Goal: Transaction & Acquisition: Book appointment/travel/reservation

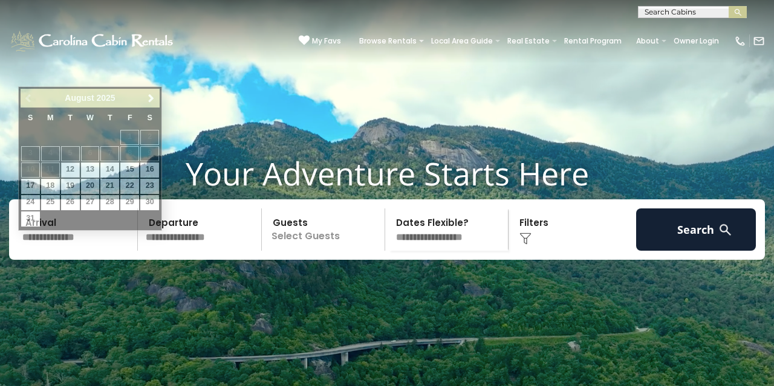
click at [60, 247] on input "text" at bounding box center [78, 230] width 120 height 42
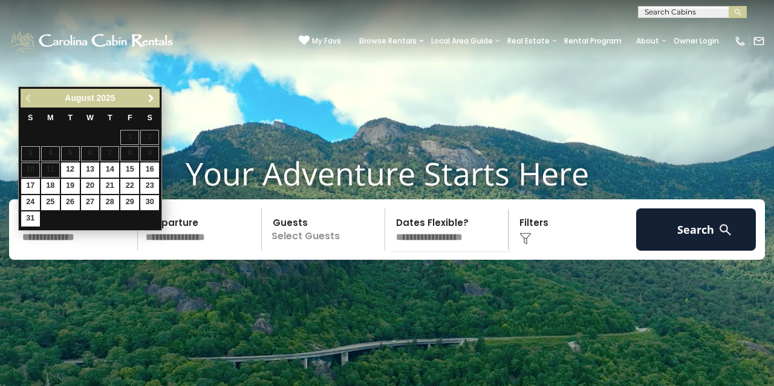
click at [153, 97] on span "Next" at bounding box center [151, 99] width 10 height 10
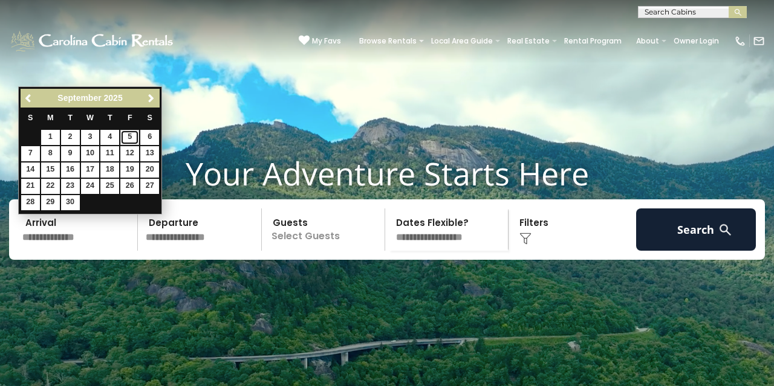
click at [134, 135] on link "5" at bounding box center [129, 137] width 19 height 15
type input "******"
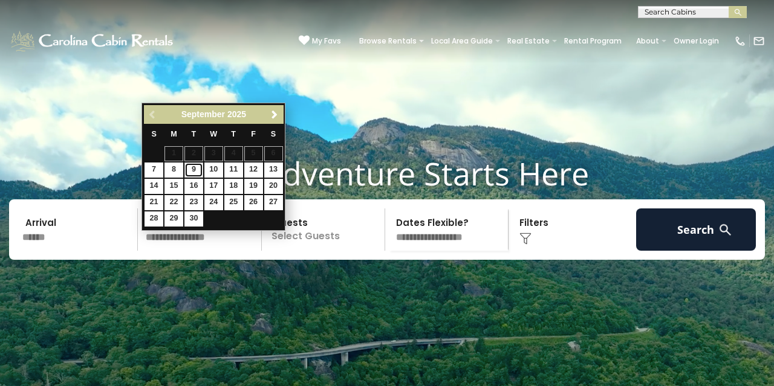
click at [199, 166] on link "9" at bounding box center [193, 170] width 19 height 15
type input "******"
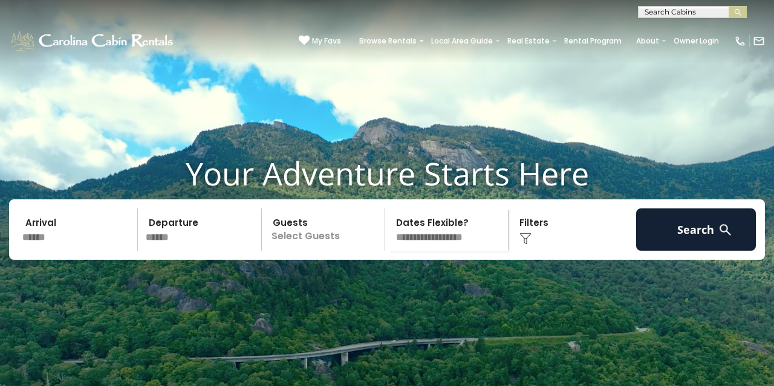
click at [331, 246] on p "Select Guests" at bounding box center [324, 230] width 119 height 42
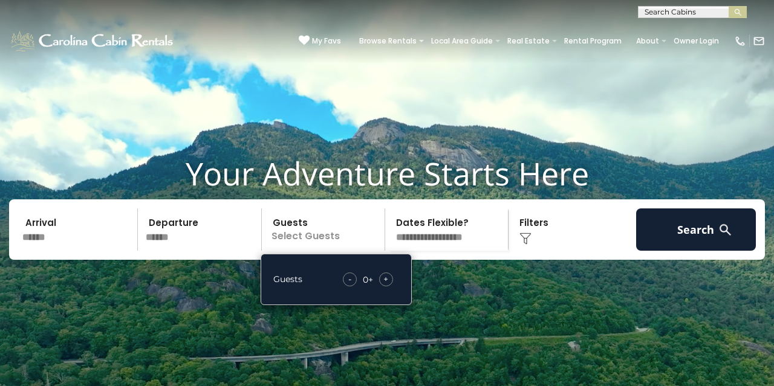
click at [386, 285] on span "+" at bounding box center [385, 279] width 5 height 12
click at [542, 305] on video at bounding box center [387, 193] width 774 height 387
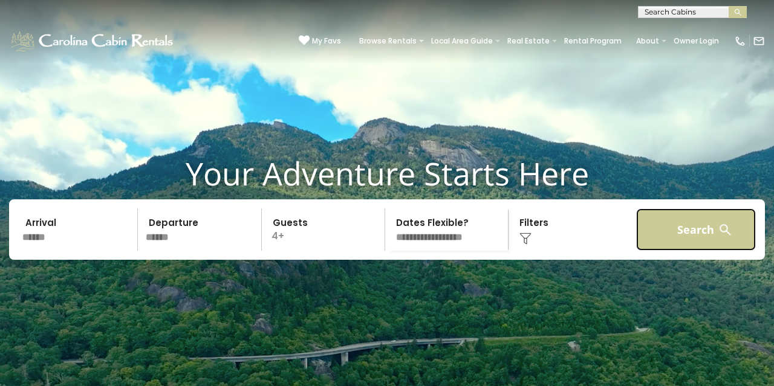
click at [708, 251] on button "Search" at bounding box center [696, 230] width 120 height 42
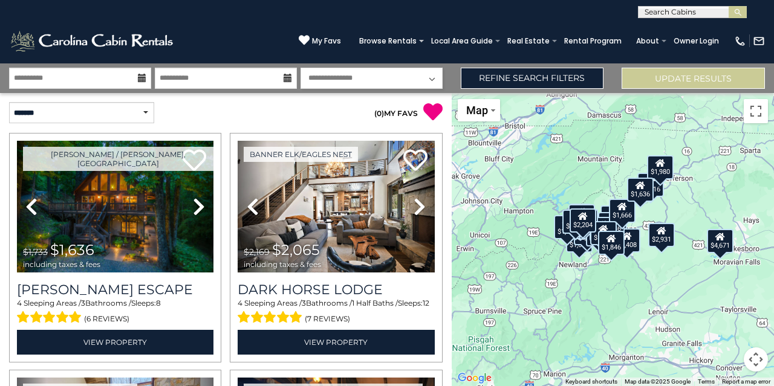
click at [722, 337] on div "$1,636 $2,065 $2,965 $2,204 $2,219 $4,671 $3,274 $2,931 $1,289 $1,408 $1,116 $8…" at bounding box center [612, 239] width 322 height 293
click at [757, 113] on button "Toggle fullscreen view" at bounding box center [755, 111] width 24 height 24
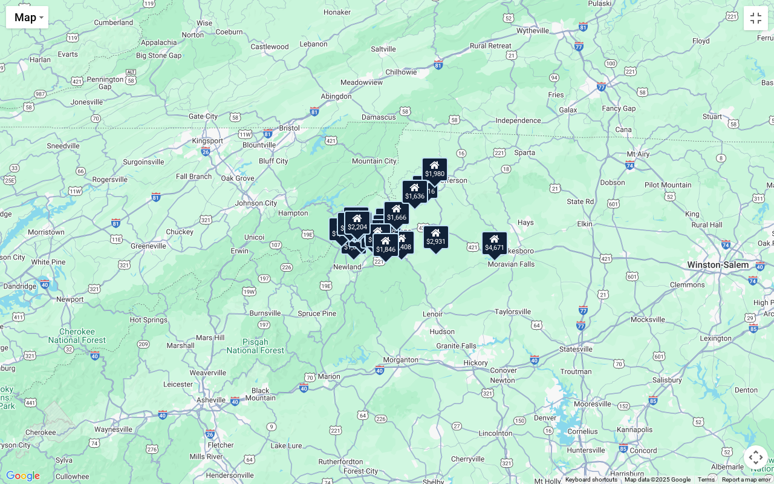
click at [502, 181] on div "$1,636 $2,065 $2,965 $2,204 $2,219 $4,671 $3,274 $2,931 $1,289 $1,408 $1,116 $8…" at bounding box center [387, 242] width 774 height 484
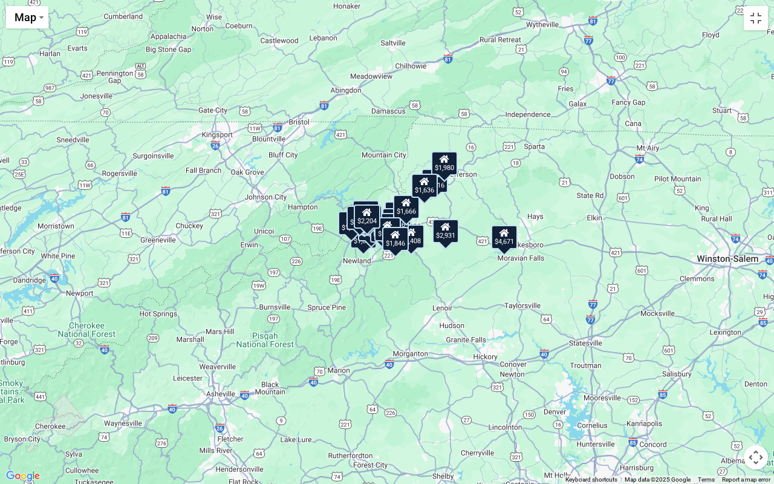
drag, startPoint x: 502, startPoint y: 181, endPoint x: 511, endPoint y: 174, distance: 12.1
click at [511, 174] on div "$1,636 $2,065 $2,965 $2,204 $2,219 $4,671 $3,274 $2,931 $1,289 $1,408 $1,116 $8…" at bounding box center [387, 242] width 774 height 484
click at [383, 222] on div "$1,395" at bounding box center [387, 229] width 27 height 24
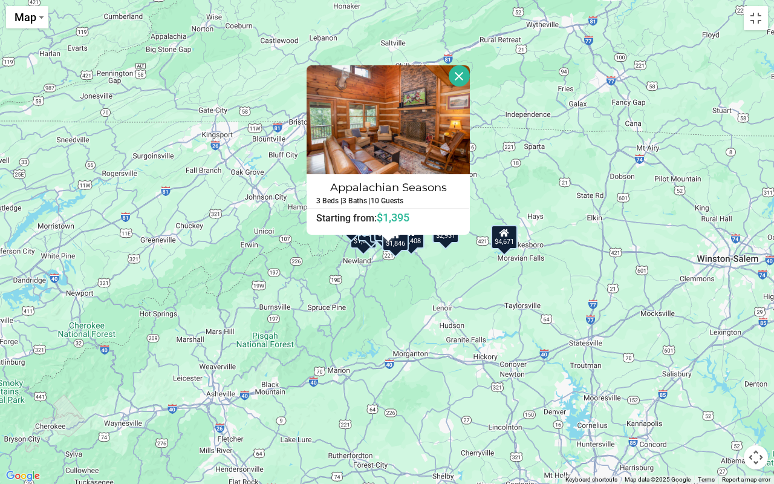
click at [455, 72] on button "Close" at bounding box center [458, 75] width 21 height 21
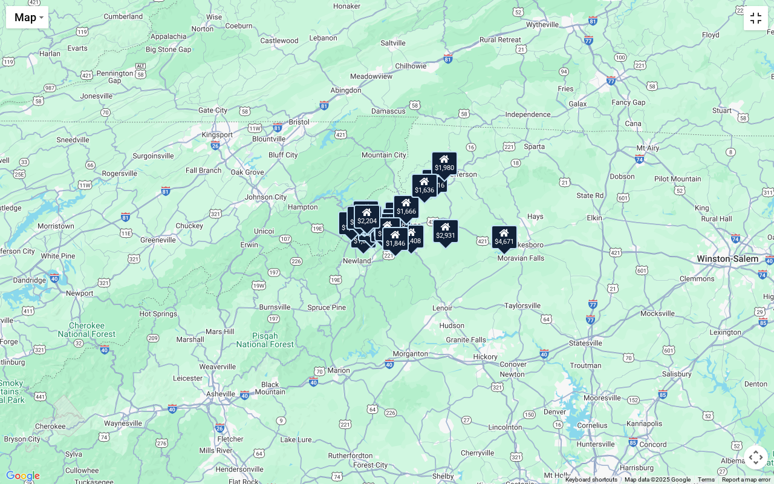
click at [750, 28] on button "Toggle fullscreen view" at bounding box center [755, 18] width 24 height 24
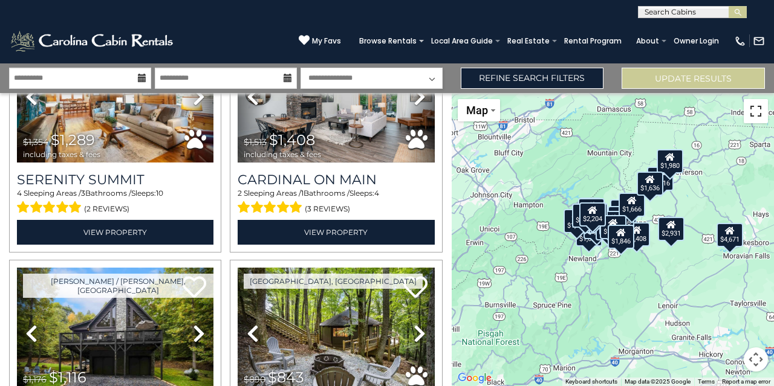
scroll to position [1093, 0]
